Goal: Check status: Check status

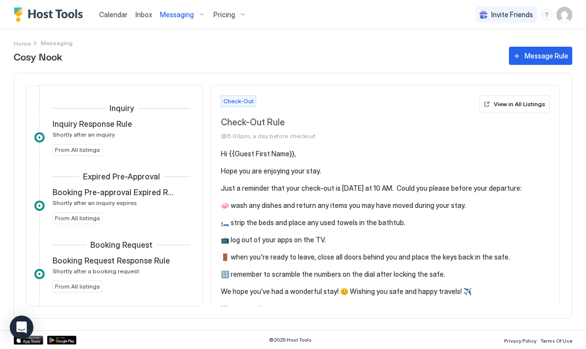
scroll to position [370, 0]
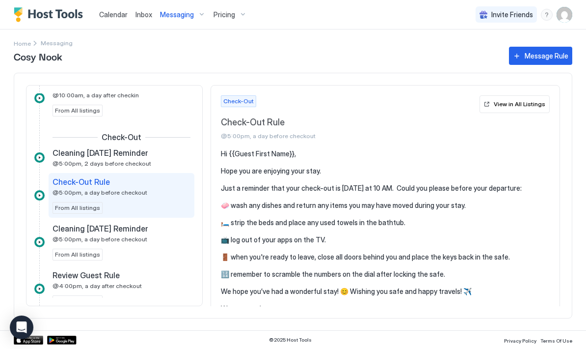
click at [104, 18] on span "Calendar" at bounding box center [113, 14] width 28 height 8
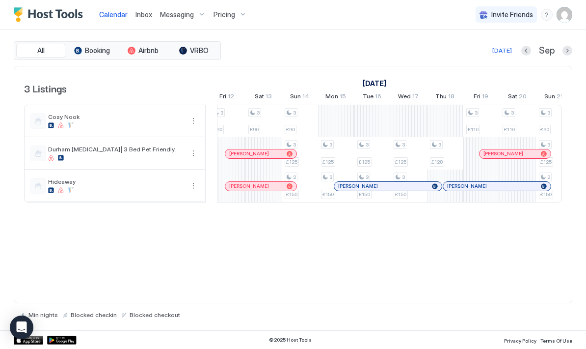
click at [563, 15] on img "User profile" at bounding box center [565, 15] width 16 height 16
click at [477, 55] on span "Settings" at bounding box center [476, 55] width 27 height 9
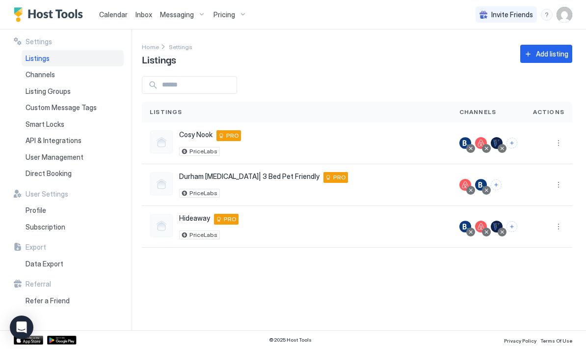
click at [195, 178] on span "Durham [MEDICAL_DATA]| 3 Bed Pet Friendly" at bounding box center [249, 176] width 140 height 9
click at [218, 177] on span "Durham [MEDICAL_DATA]| 3 Bed Pet Friendly" at bounding box center [249, 176] width 140 height 9
click at [211, 235] on span "PriceLabs" at bounding box center [204, 235] width 28 height 0
click at [117, 19] on link "Calendar" at bounding box center [113, 14] width 28 height 10
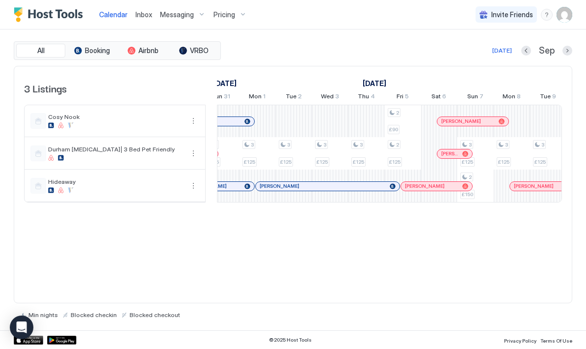
scroll to position [0, 617]
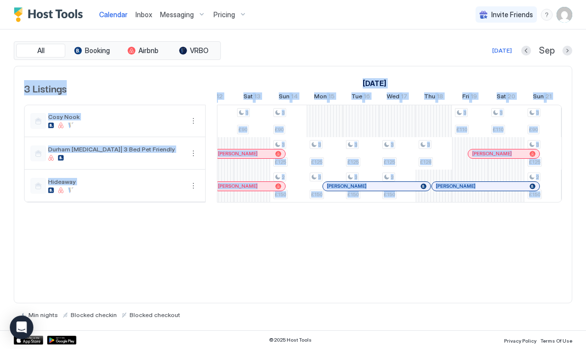
click at [383, 274] on div "3 Listings August 2025 September 2025 October 2025 Thu 14 Fri 15 Sat 16 Sun 17 …" at bounding box center [293, 185] width 559 height 238
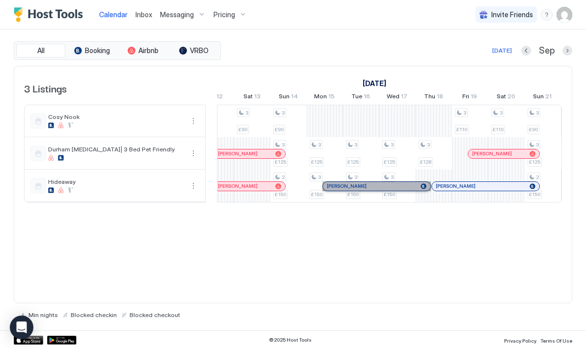
click at [353, 183] on span "[PERSON_NAME]" at bounding box center [347, 186] width 40 height 6
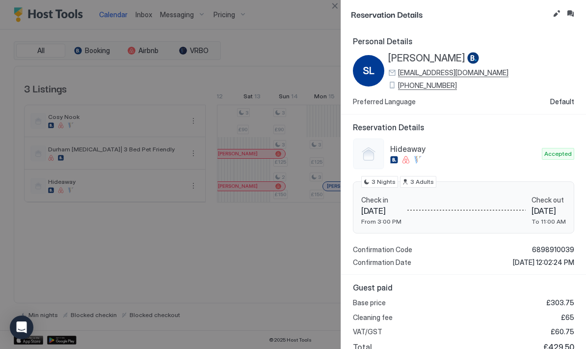
click at [303, 237] on div at bounding box center [293, 174] width 586 height 349
click at [335, 5] on button "Close" at bounding box center [335, 6] width 12 height 12
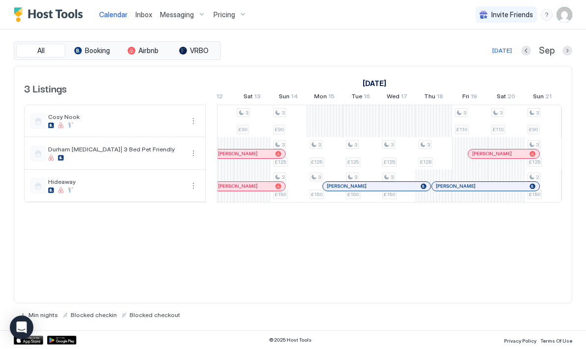
click at [385, 221] on div "3 Listings August 2025 September 2025 October 2025 Thu 14 Fri 15 Sat 16 Sun 17 …" at bounding box center [293, 185] width 559 height 238
